Goal: Transaction & Acquisition: Subscribe to service/newsletter

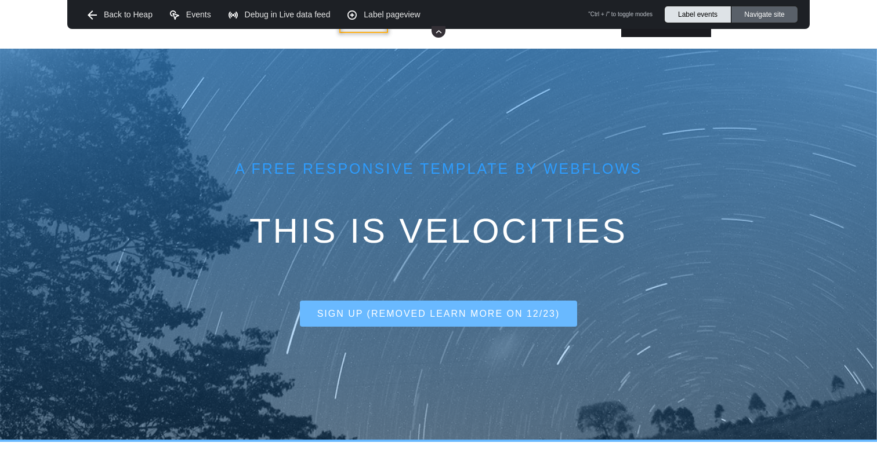
click at [766, 22] on link "Navigate site" at bounding box center [764, 14] width 66 height 16
click at [438, 33] on img at bounding box center [438, 32] width 12 height 12
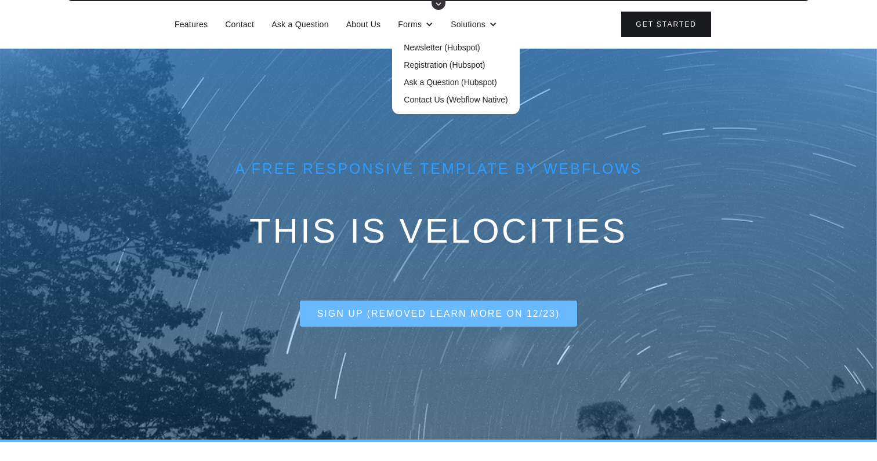
click at [428, 44] on link "Newsletter (Hubspot)" at bounding box center [455, 47] width 127 height 17
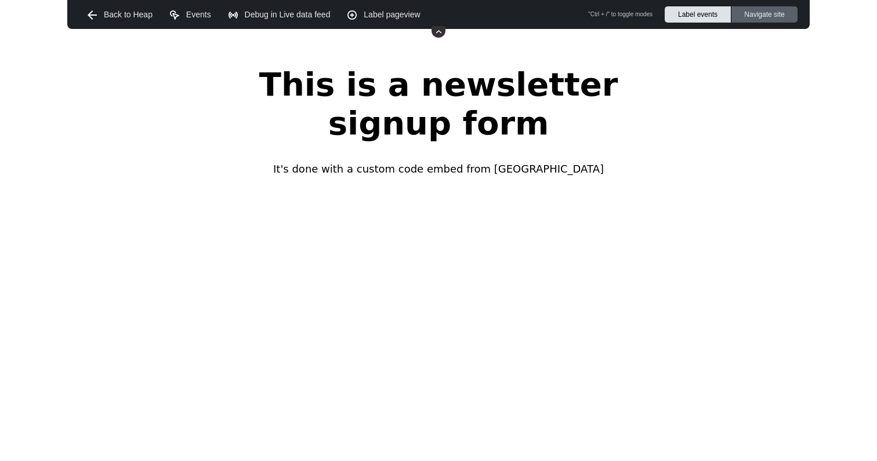
click at [718, 13] on link "Label events" at bounding box center [697, 14] width 67 height 16
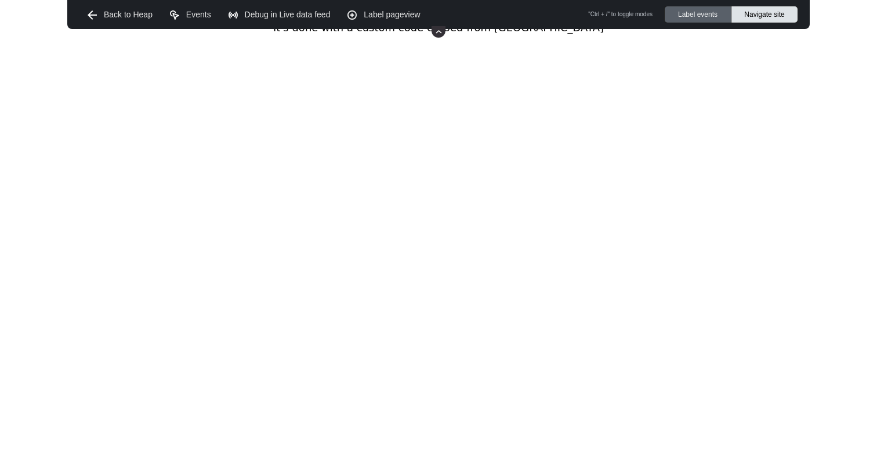
scroll to position [151, 0]
click at [85, 16] on link "Back to Heap" at bounding box center [120, 14] width 82 height 29
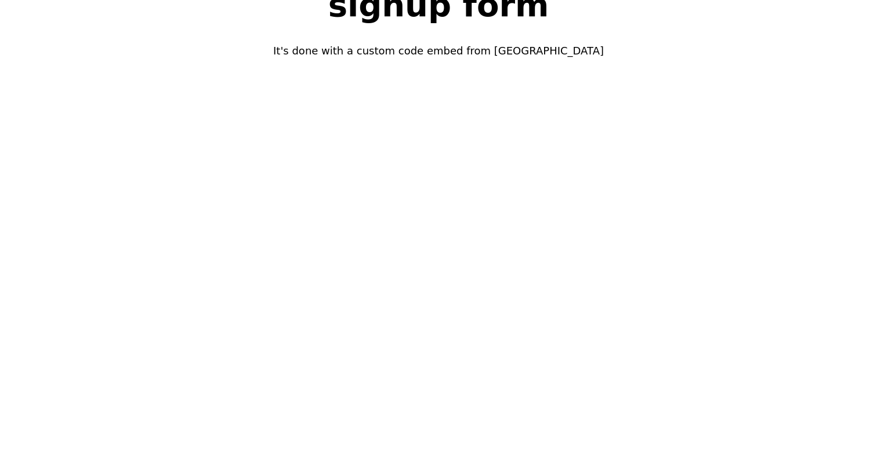
scroll to position [152, 0]
